Goal: Find specific page/section: Find specific page/section

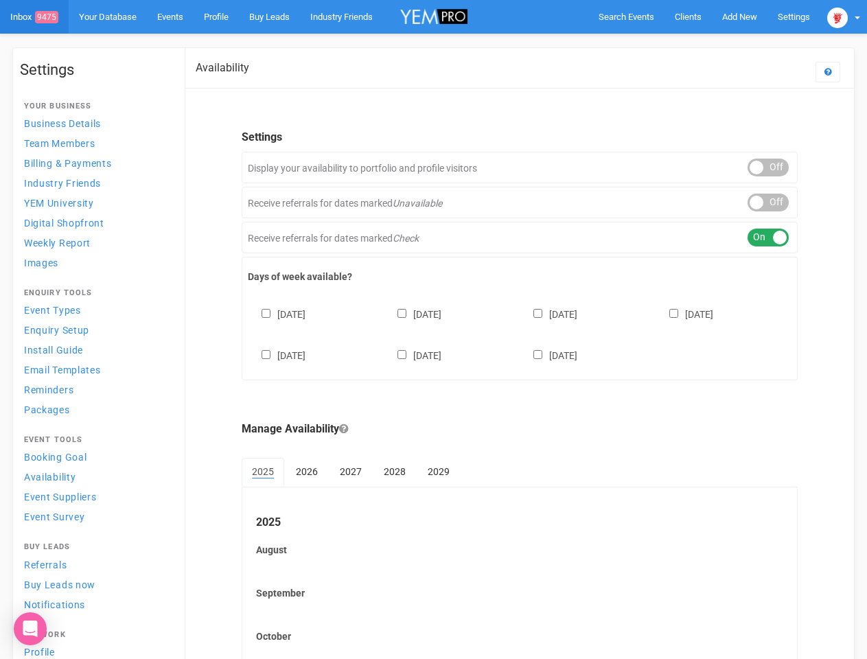
click at [433, 329] on div "[DATE] [DATE] [DATE] [DATE] [DATE] [DATE] [DATE]" at bounding box center [520, 328] width 544 height 82
click at [626, 16] on span "Search Events" at bounding box center [627, 17] width 56 height 10
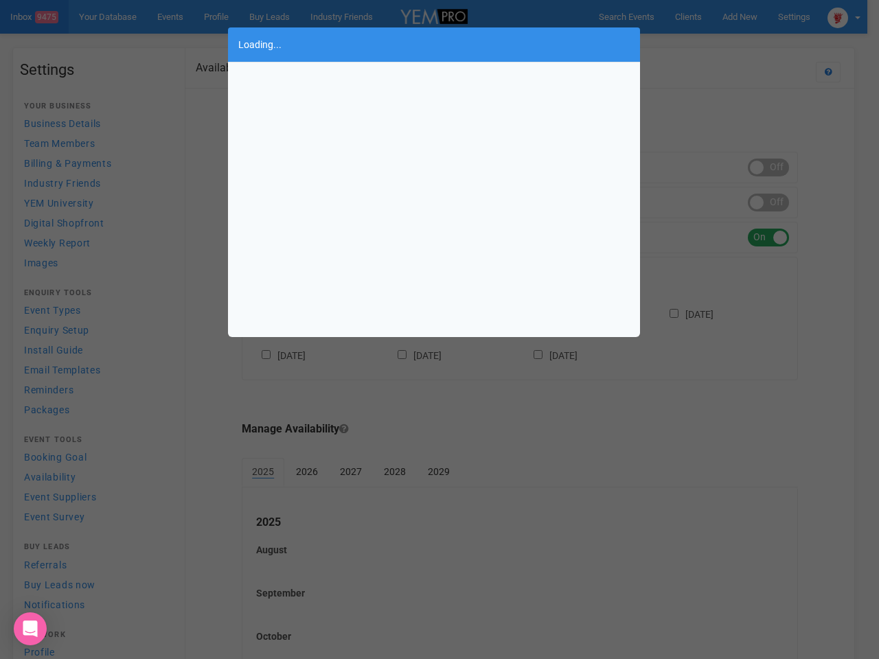
click at [739, 16] on body "Search Events Clients Add New New Client New Event New Enquiry Settings [GEOGRA…" at bounding box center [439, 418] width 879 height 837
click at [708, 44] on div "Loading..." at bounding box center [439, 329] width 879 height 659
click at [844, 16] on div "Loading..." at bounding box center [439, 329] width 879 height 659
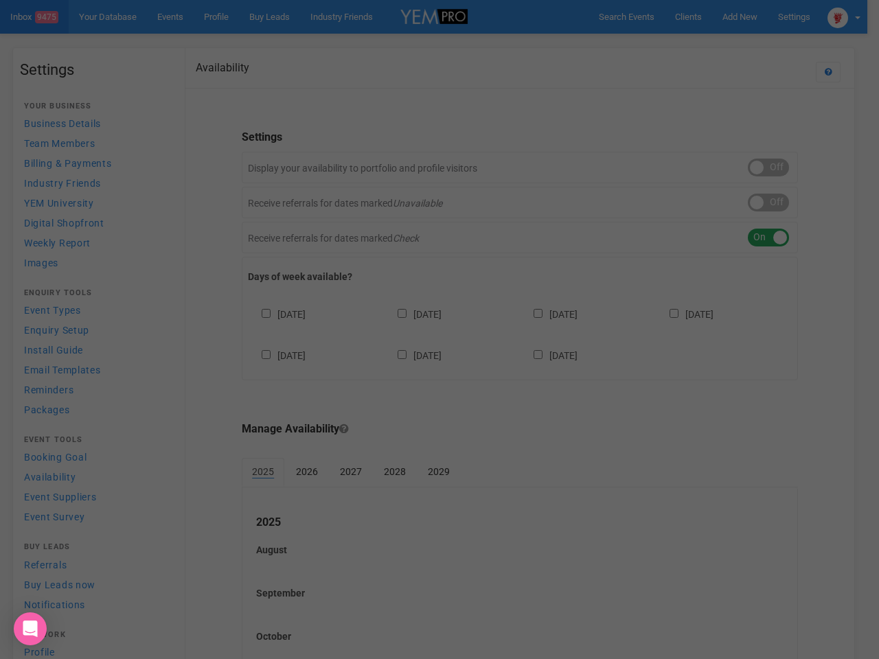
click at [768, 167] on div "Loading..." at bounding box center [439, 329] width 879 height 659
click at [768, 203] on div "Loading..." at bounding box center [439, 329] width 879 height 659
click at [768, 238] on div "Loading..." at bounding box center [439, 329] width 879 height 659
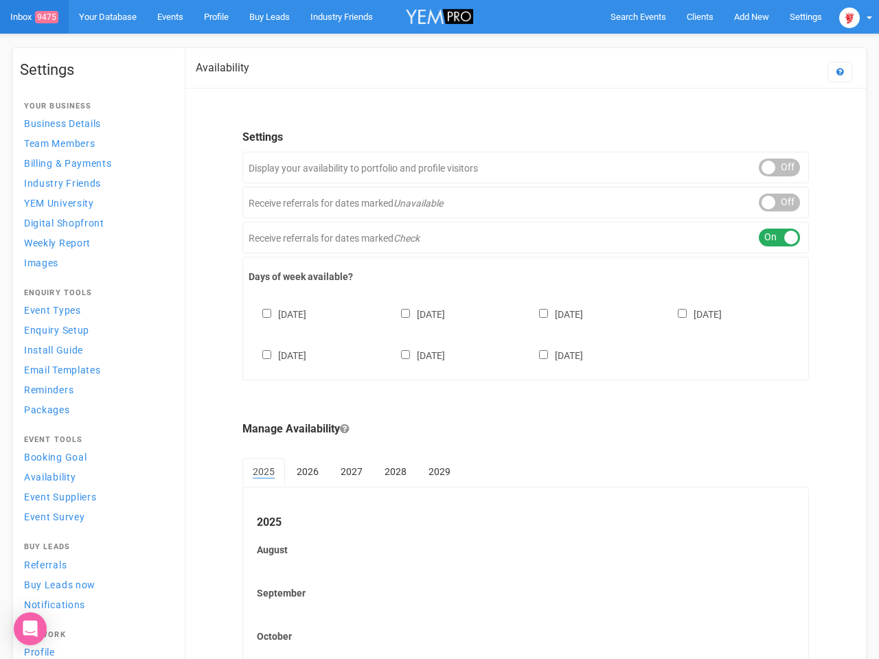
click at [520, 333] on div "[DATE] [DATE] [DATE] [DATE] [DATE] [DATE] [DATE]" at bounding box center [525, 328] width 554 height 82
